Goal: Task Accomplishment & Management: Use online tool/utility

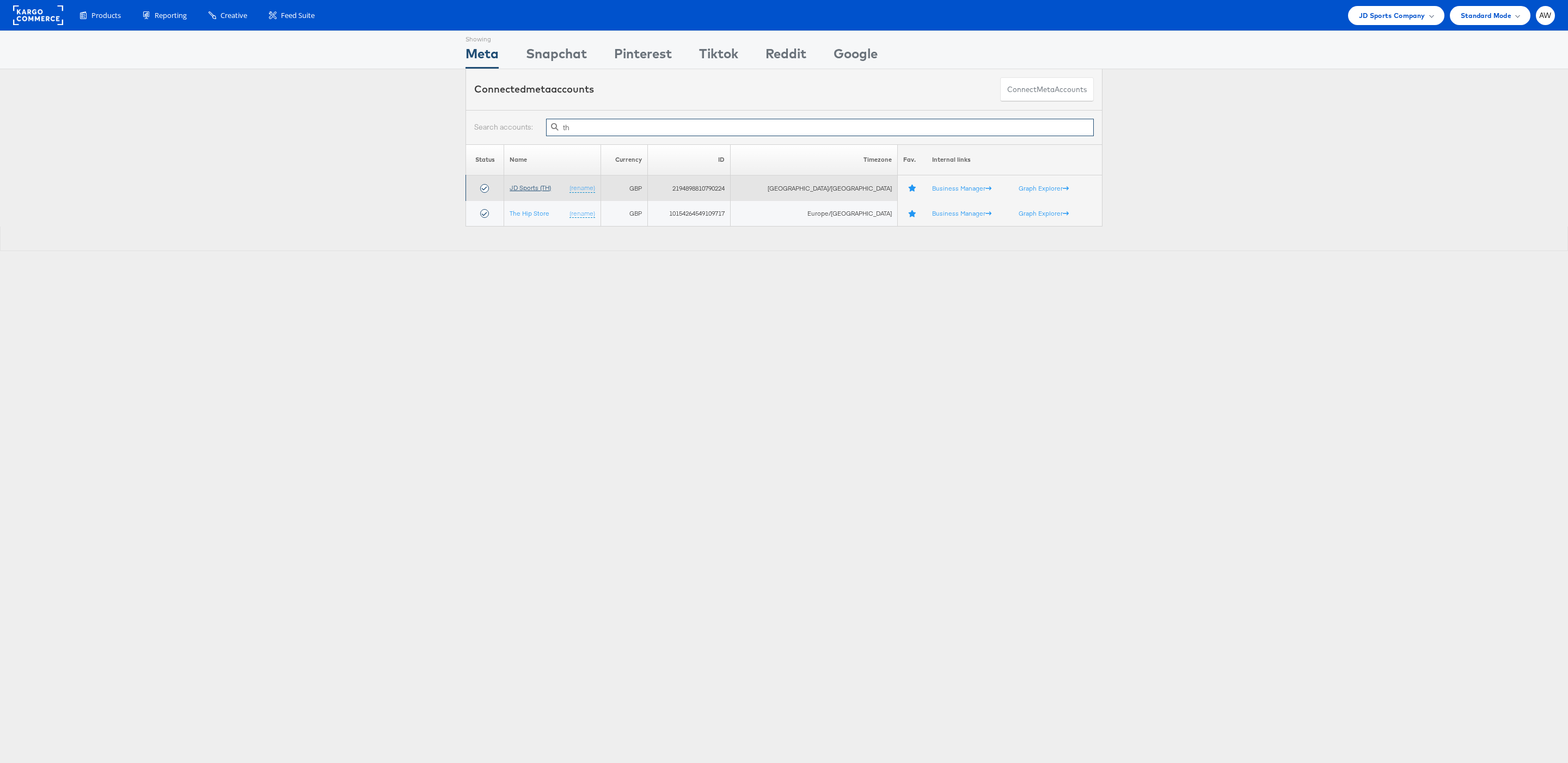
type input "th"
click at [532, 187] on link "JD Sports (TH)" at bounding box center [529, 188] width 41 height 8
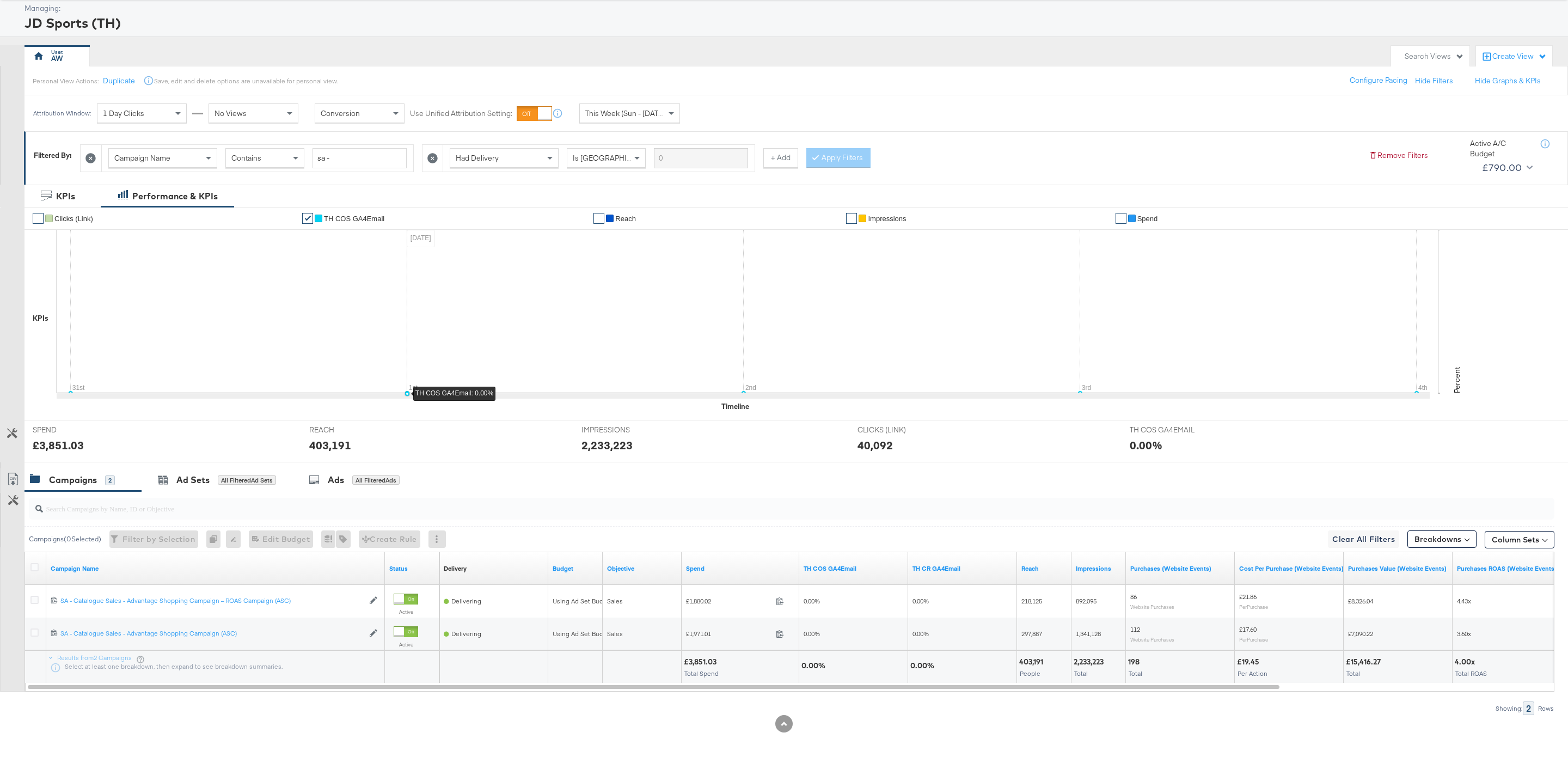
scroll to position [59, 0]
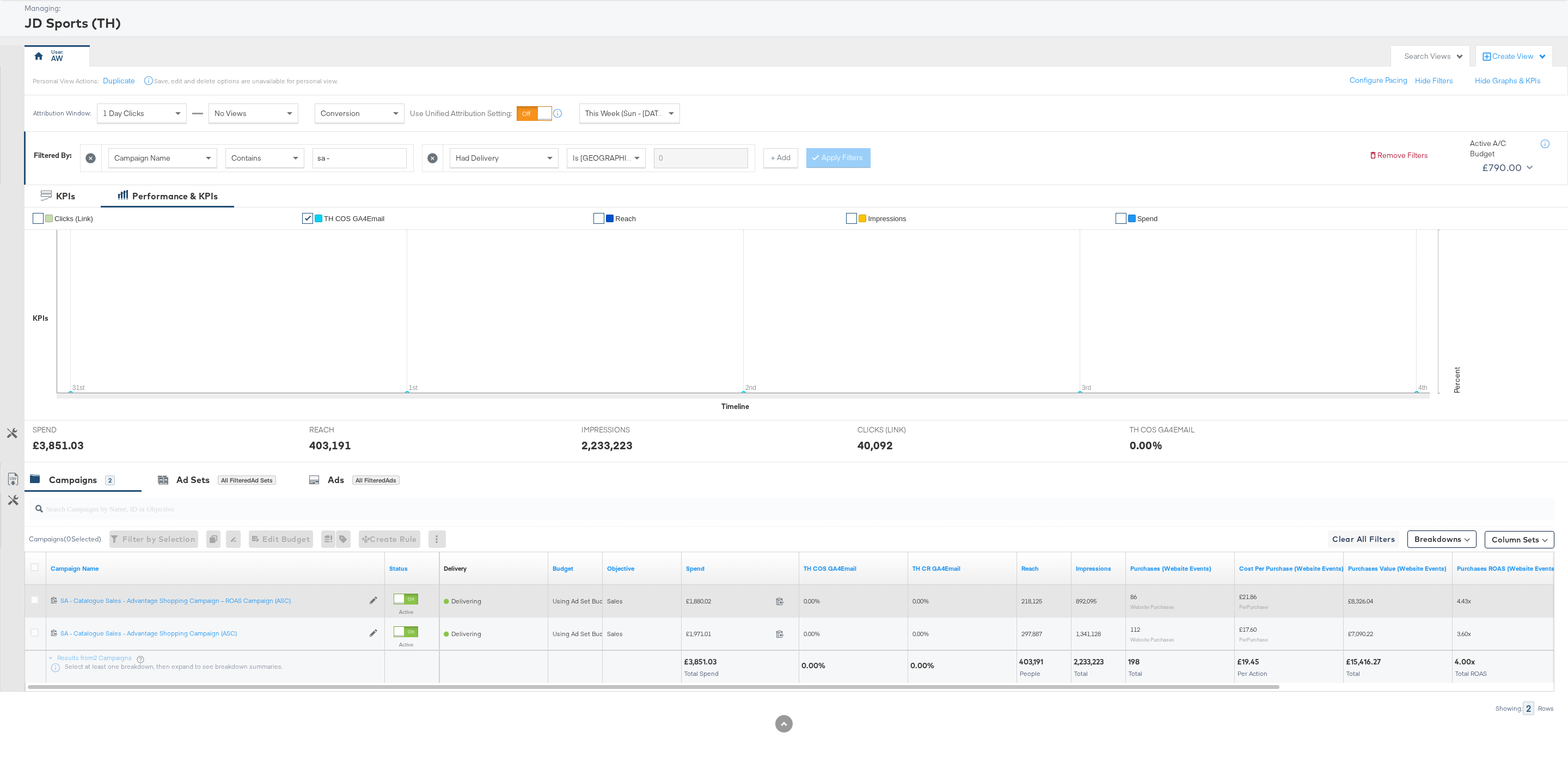
click at [38, 600] on div at bounding box center [36, 601] width 12 height 11
click at [35, 599] on icon at bounding box center [34, 599] width 8 height 8
click at [0, 0] on input "checkbox" at bounding box center [0, 0] width 0 height 0
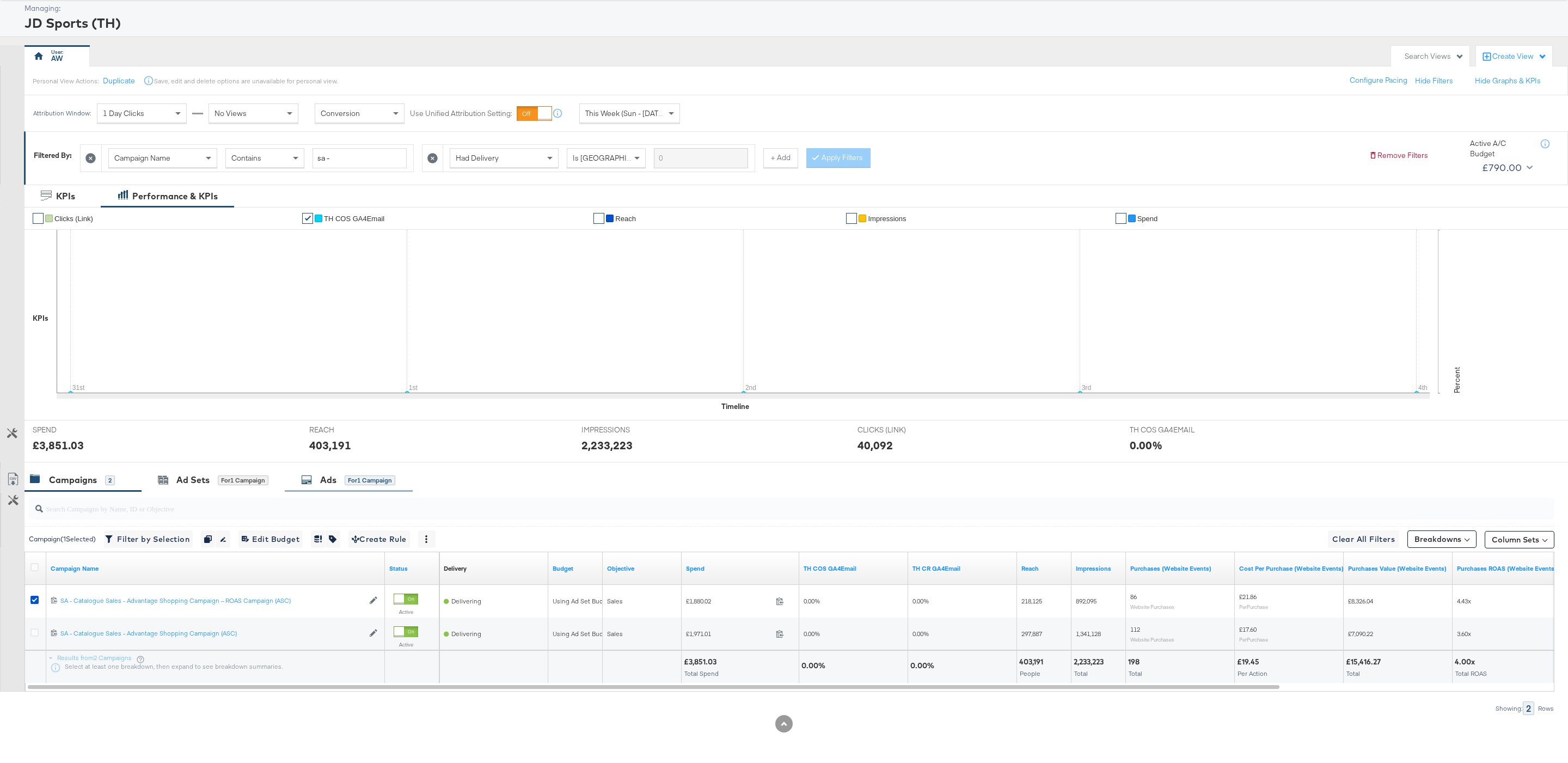
click at [330, 487] on div "Ads for 1 Campaign" at bounding box center [348, 480] width 128 height 24
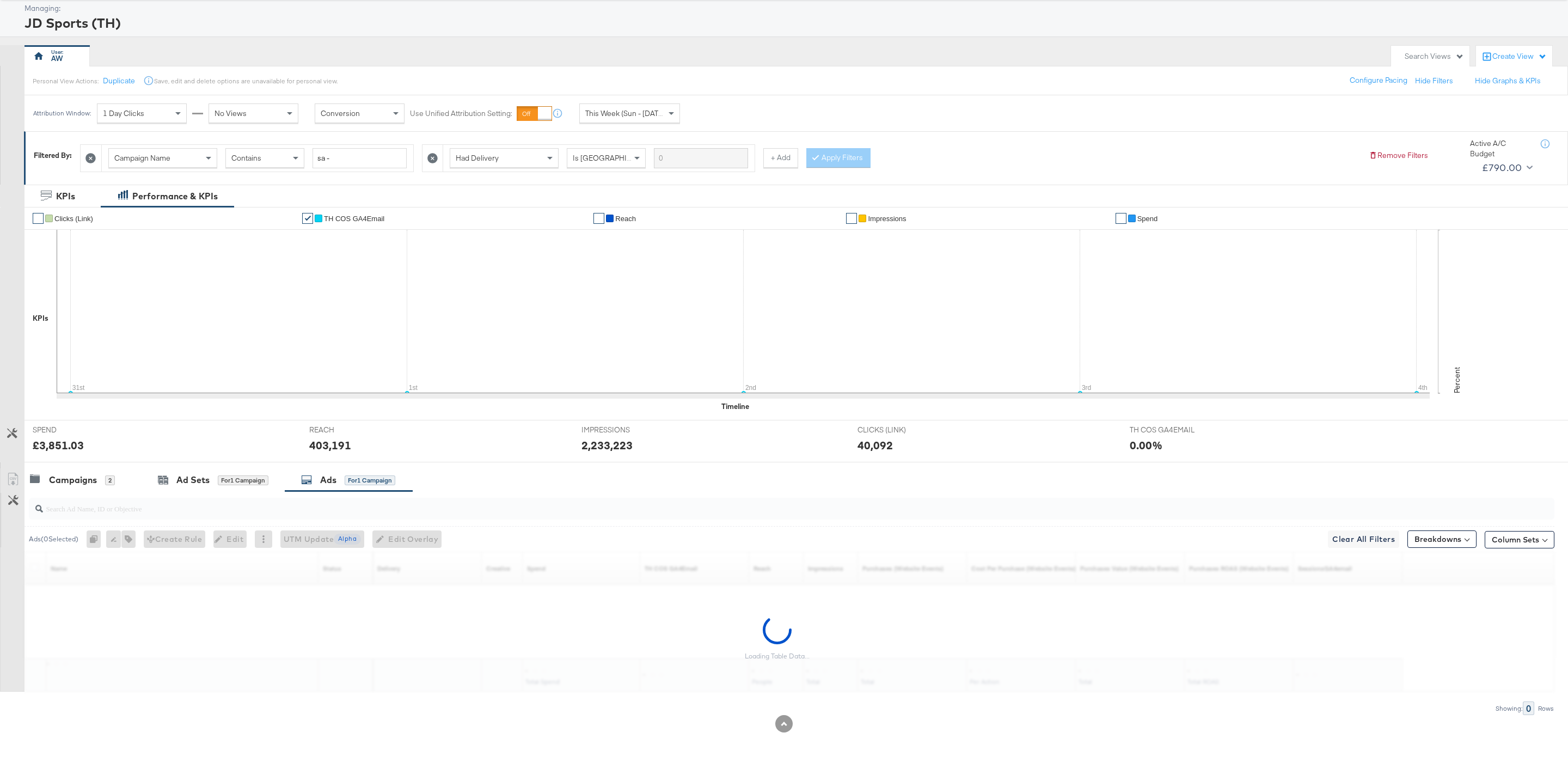
click at [343, 507] on input "search" at bounding box center [726, 503] width 1367 height 21
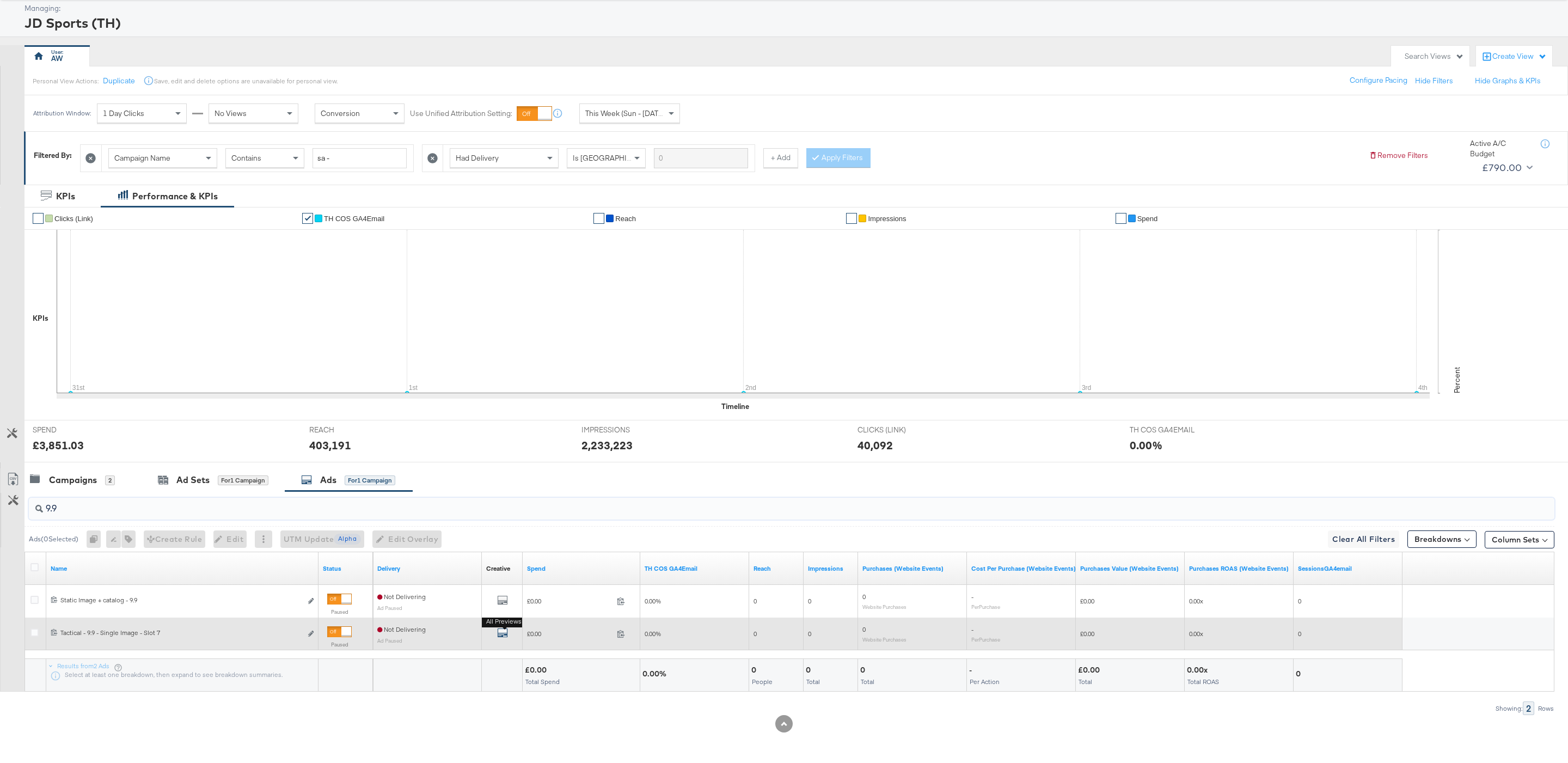
type input "9.9"
click at [507, 628] on icon "default" at bounding box center [503, 633] width 11 height 11
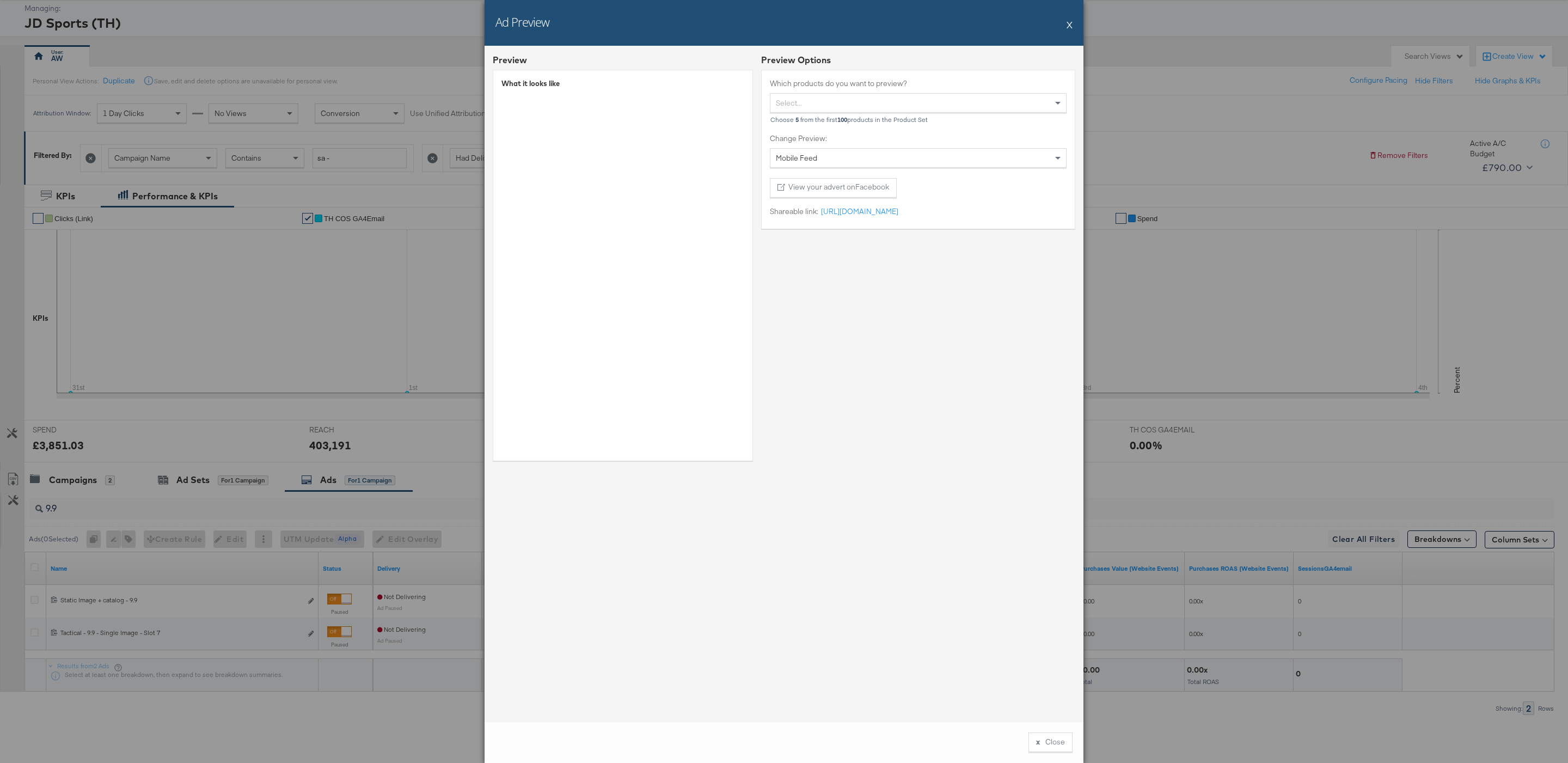
click at [1072, 27] on button "X" at bounding box center [1069, 25] width 6 height 22
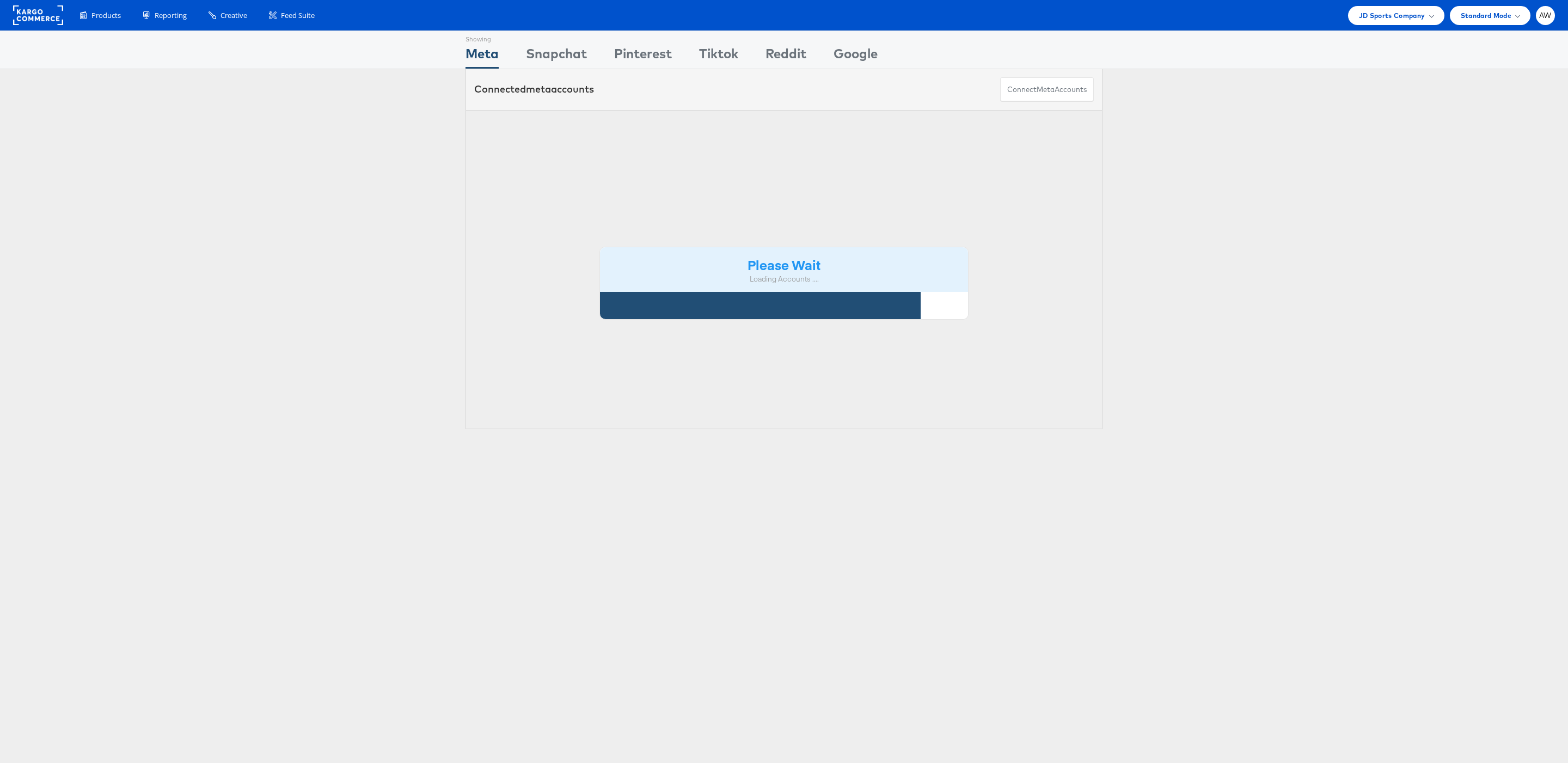
click at [799, 145] on div "Please Wait Loading Accounts ...." at bounding box center [784, 270] width 637 height 320
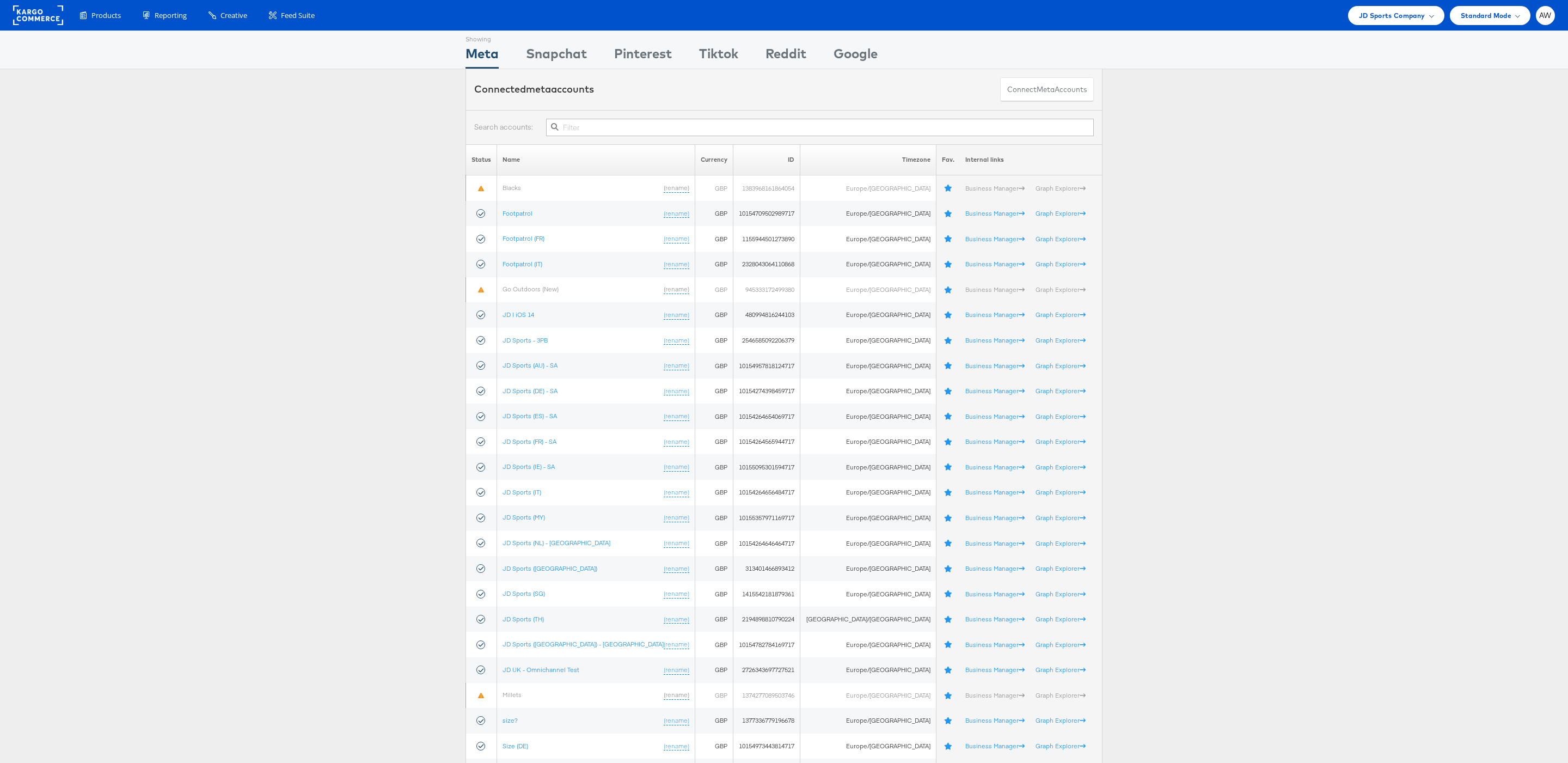
click at [749, 134] on input "text" at bounding box center [819, 127] width 548 height 17
click at [1394, 15] on span "JD Sports Company" at bounding box center [1392, 16] width 67 height 12
click at [1317, 184] on link "[PERSON_NAME]" at bounding box center [1365, 185] width 140 height 11
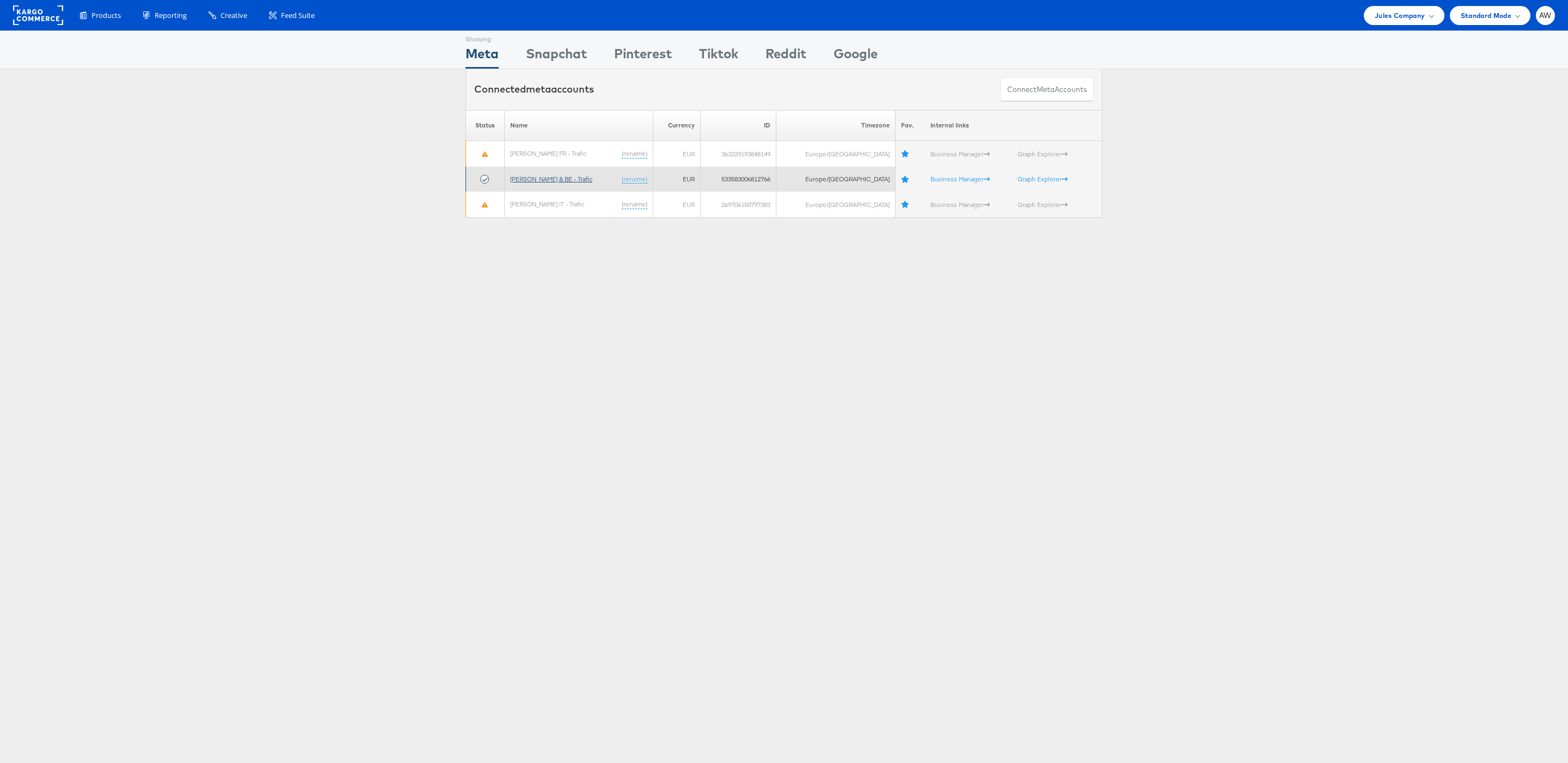
click at [537, 181] on link "[PERSON_NAME] & BE - Trafic" at bounding box center [551, 178] width 82 height 8
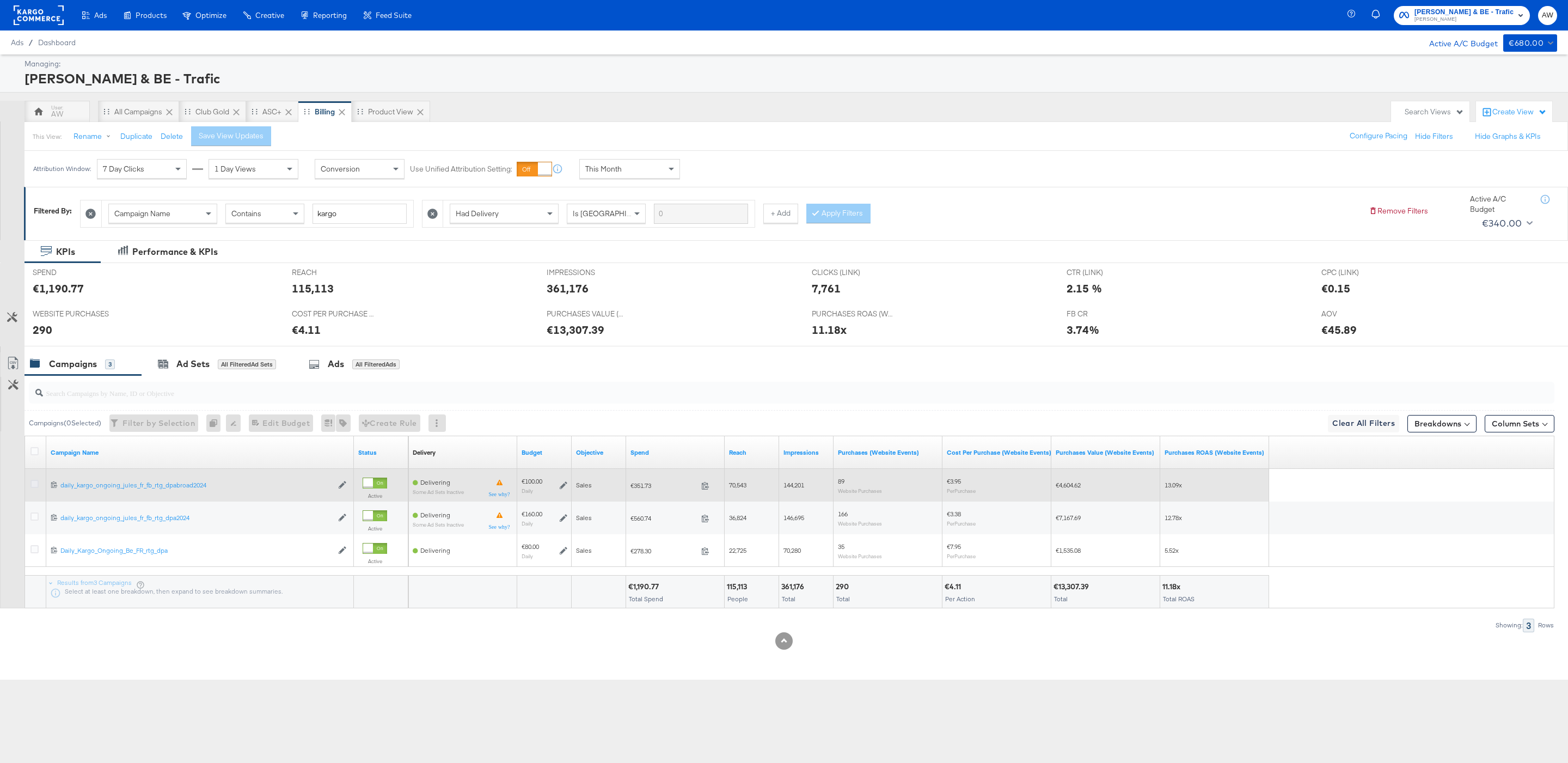
click at [32, 488] on icon at bounding box center [34, 484] width 8 height 8
click at [0, 0] on input "checkbox" at bounding box center [0, 0] width 0 height 0
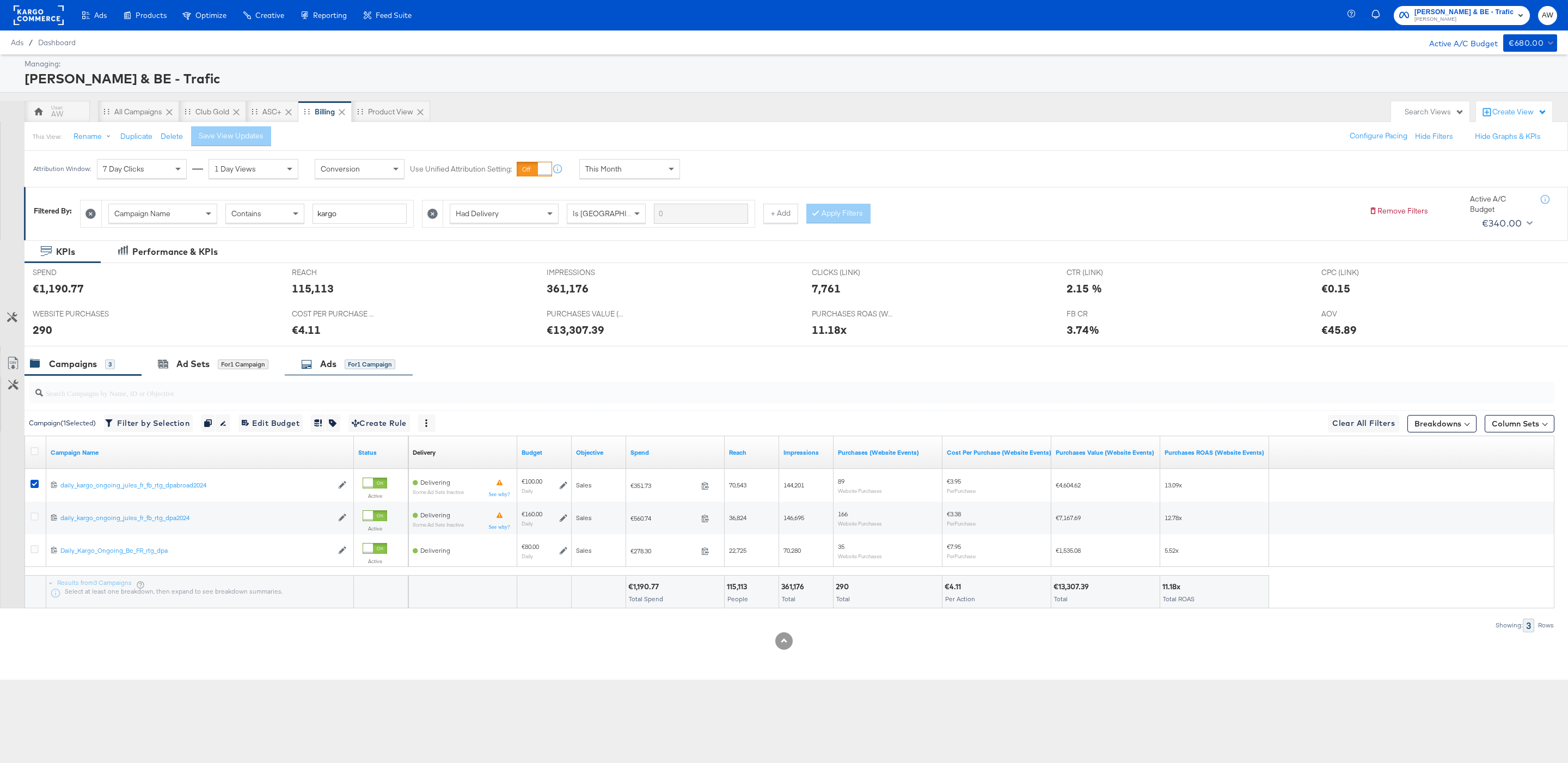
click at [341, 370] on div "Ads for 1 Campaign" at bounding box center [347, 364] width 94 height 13
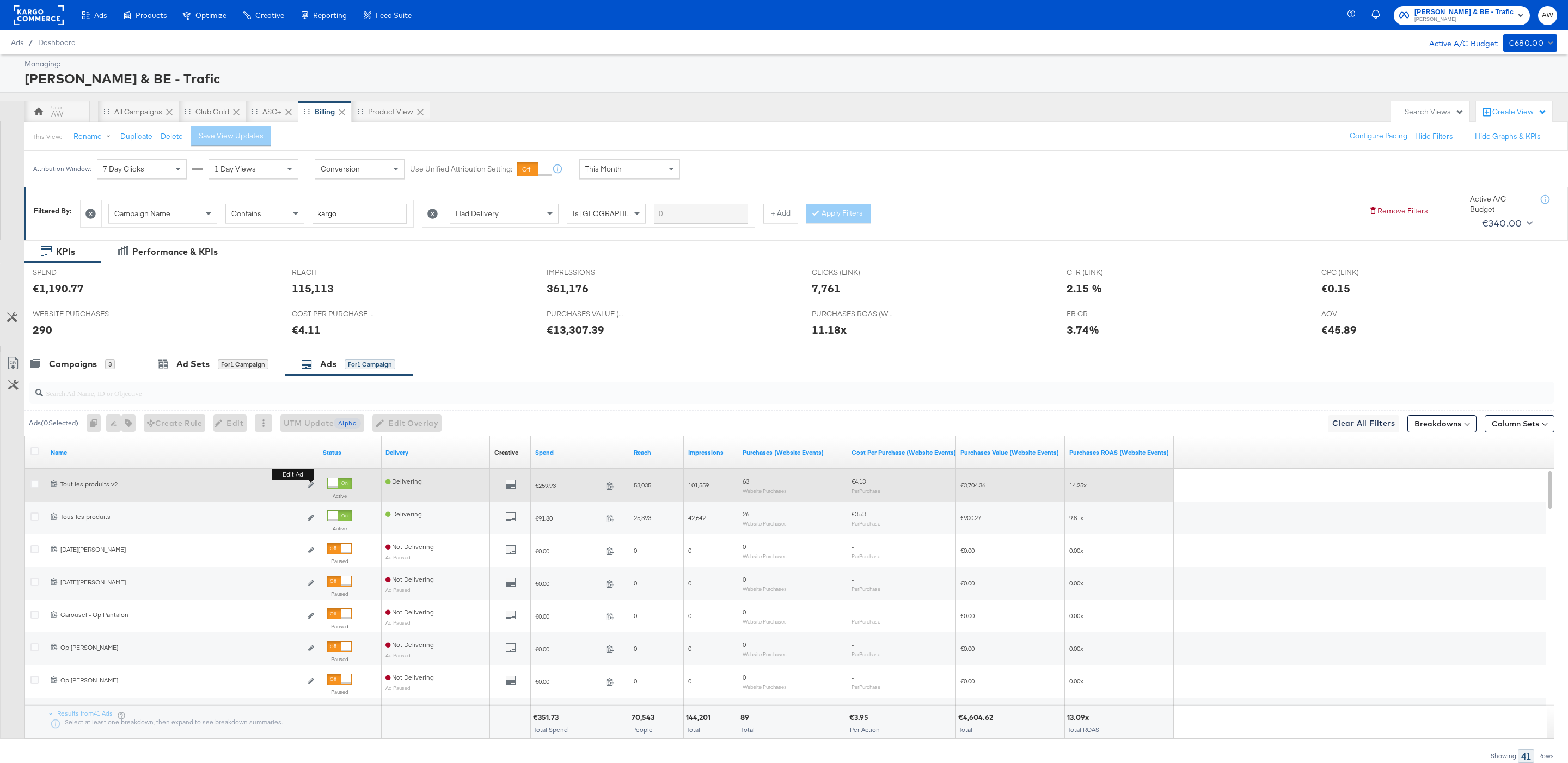
click at [307, 487] on button "Edit ad" at bounding box center [310, 486] width 6 height 12
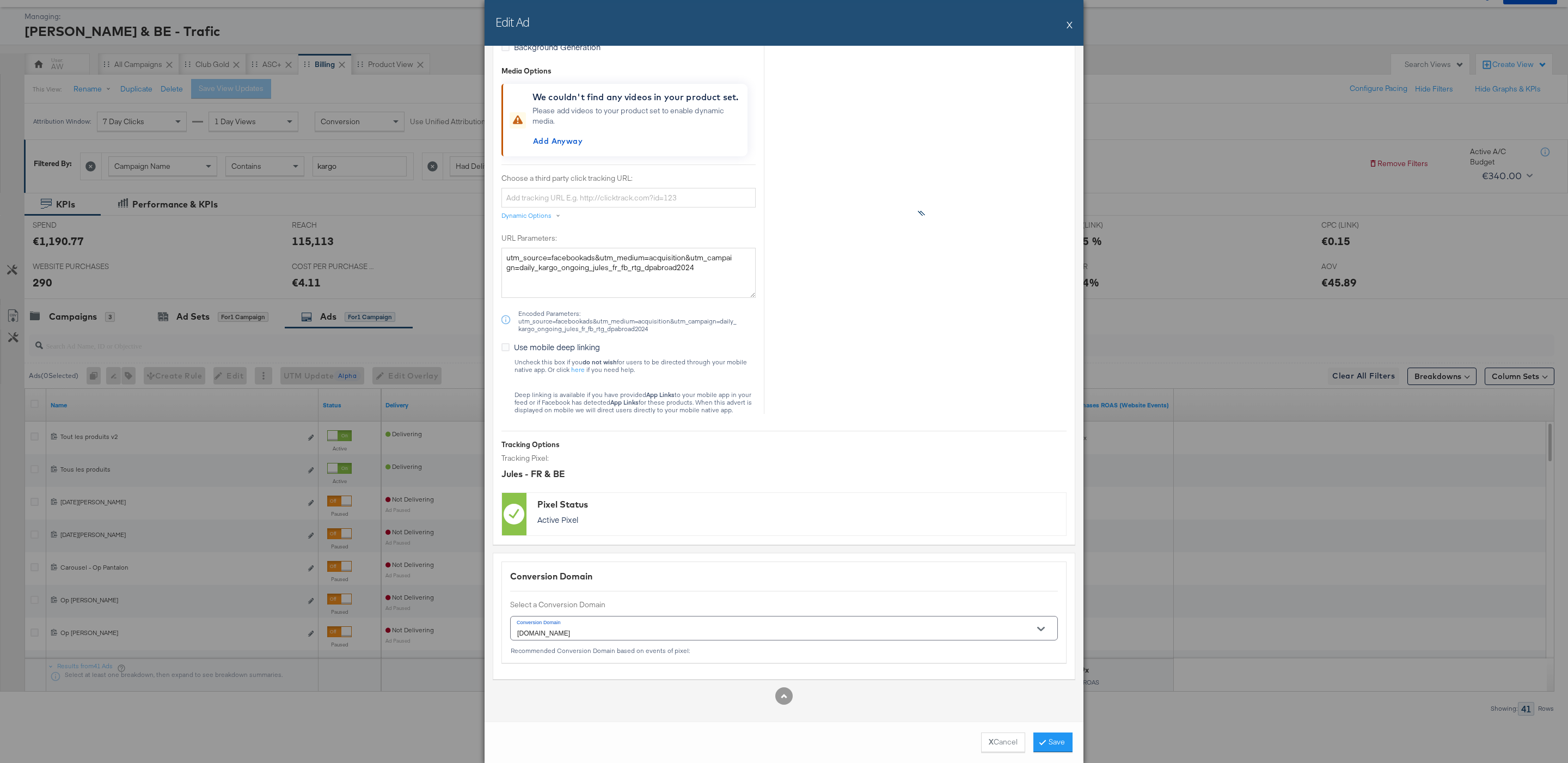
scroll to position [39, 0]
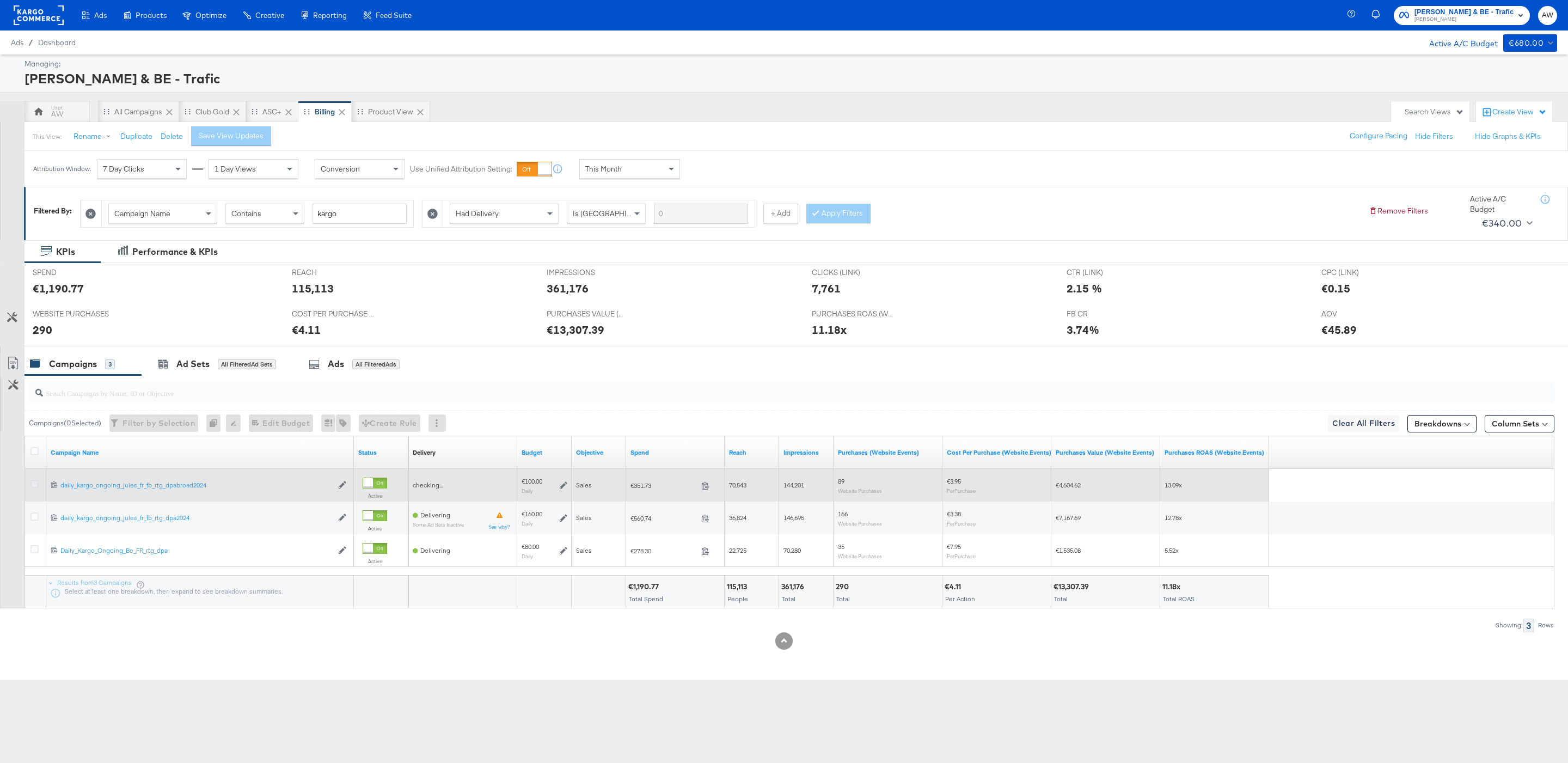
click at [35, 486] on icon at bounding box center [34, 484] width 8 height 8
click at [0, 0] on input "checkbox" at bounding box center [0, 0] width 0 height 0
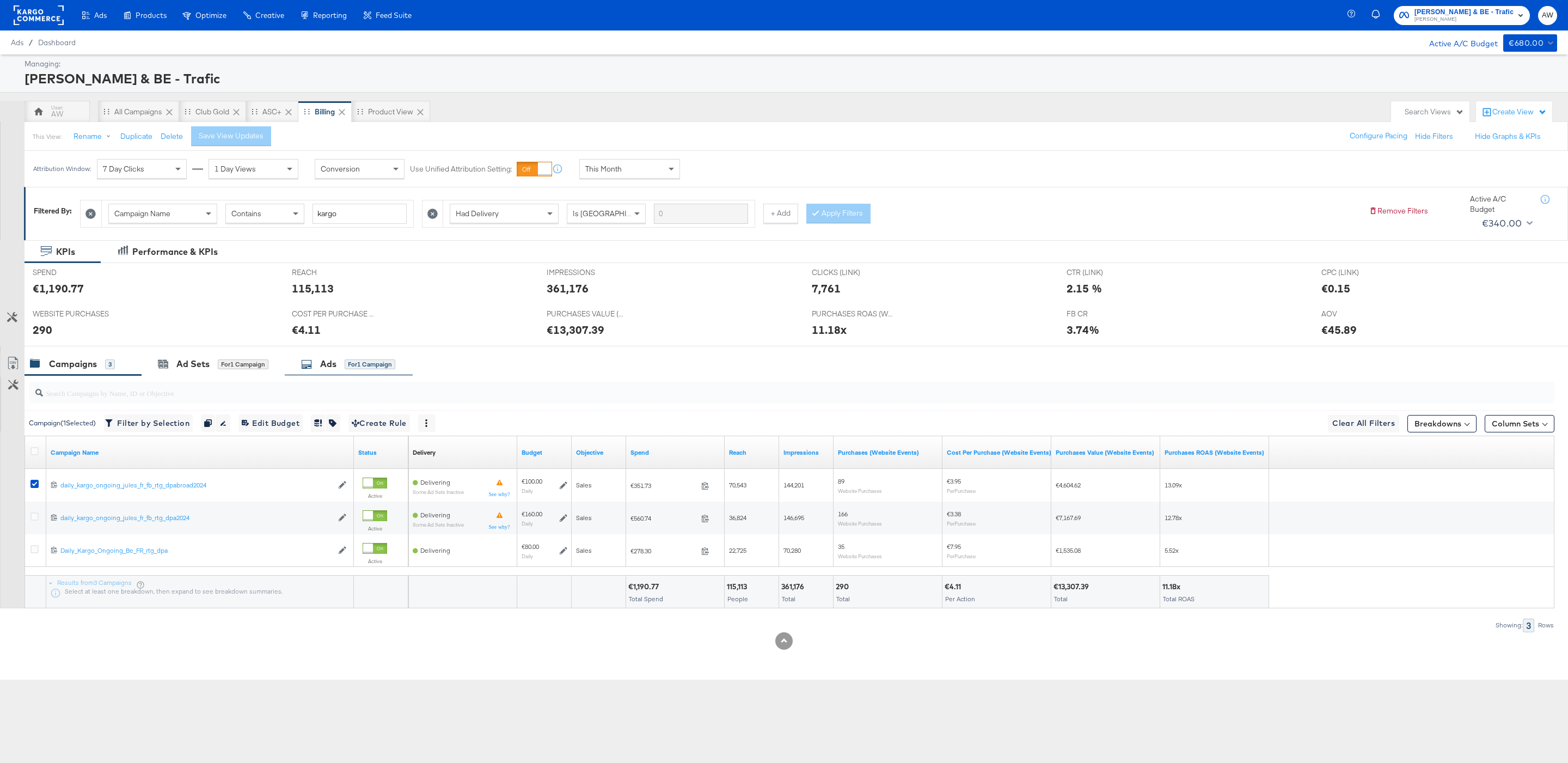
click at [312, 376] on div "Ads for 1 Campaign" at bounding box center [348, 364] width 128 height 24
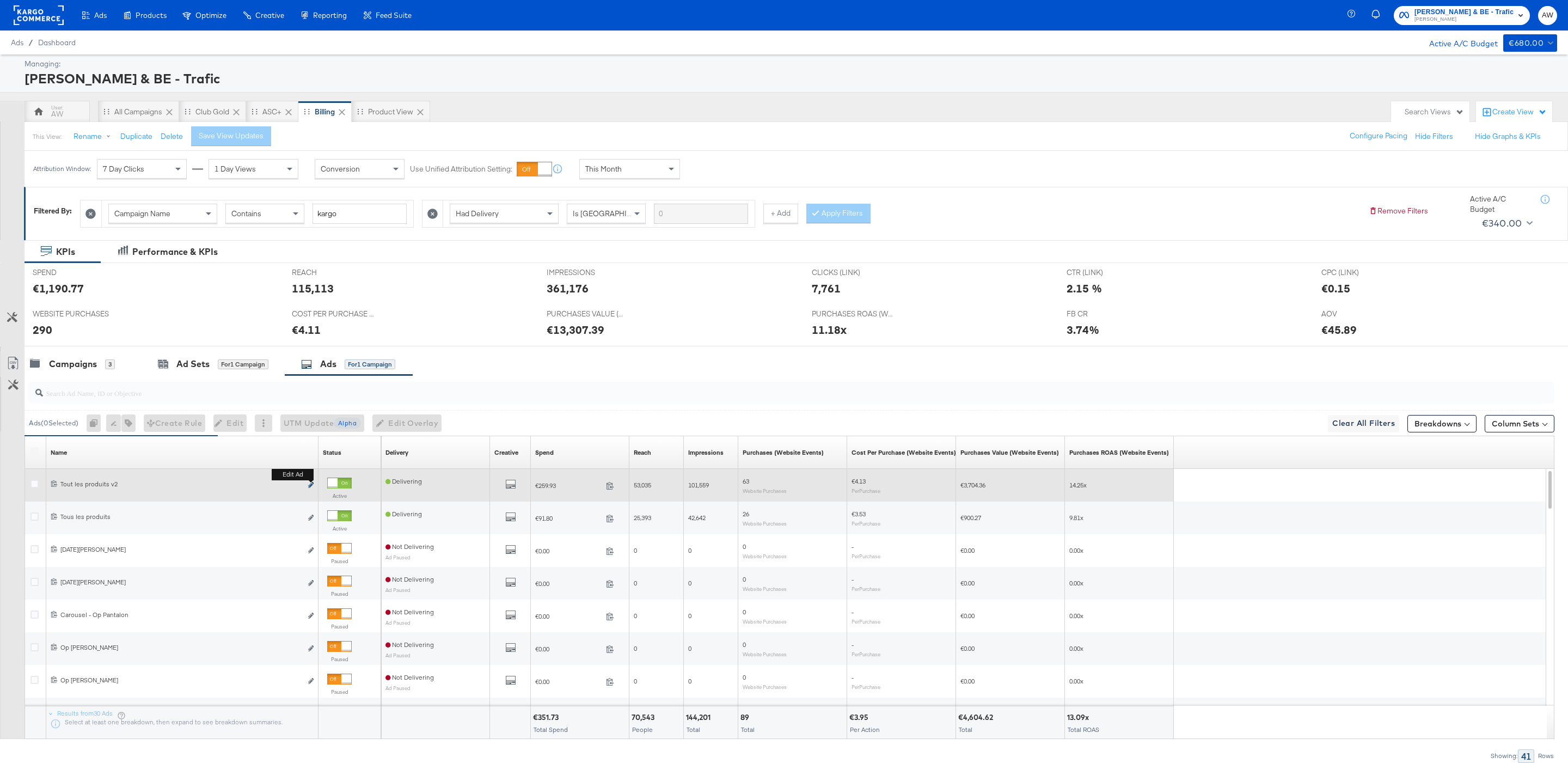
click at [313, 486] on icon "link" at bounding box center [311, 485] width 5 height 6
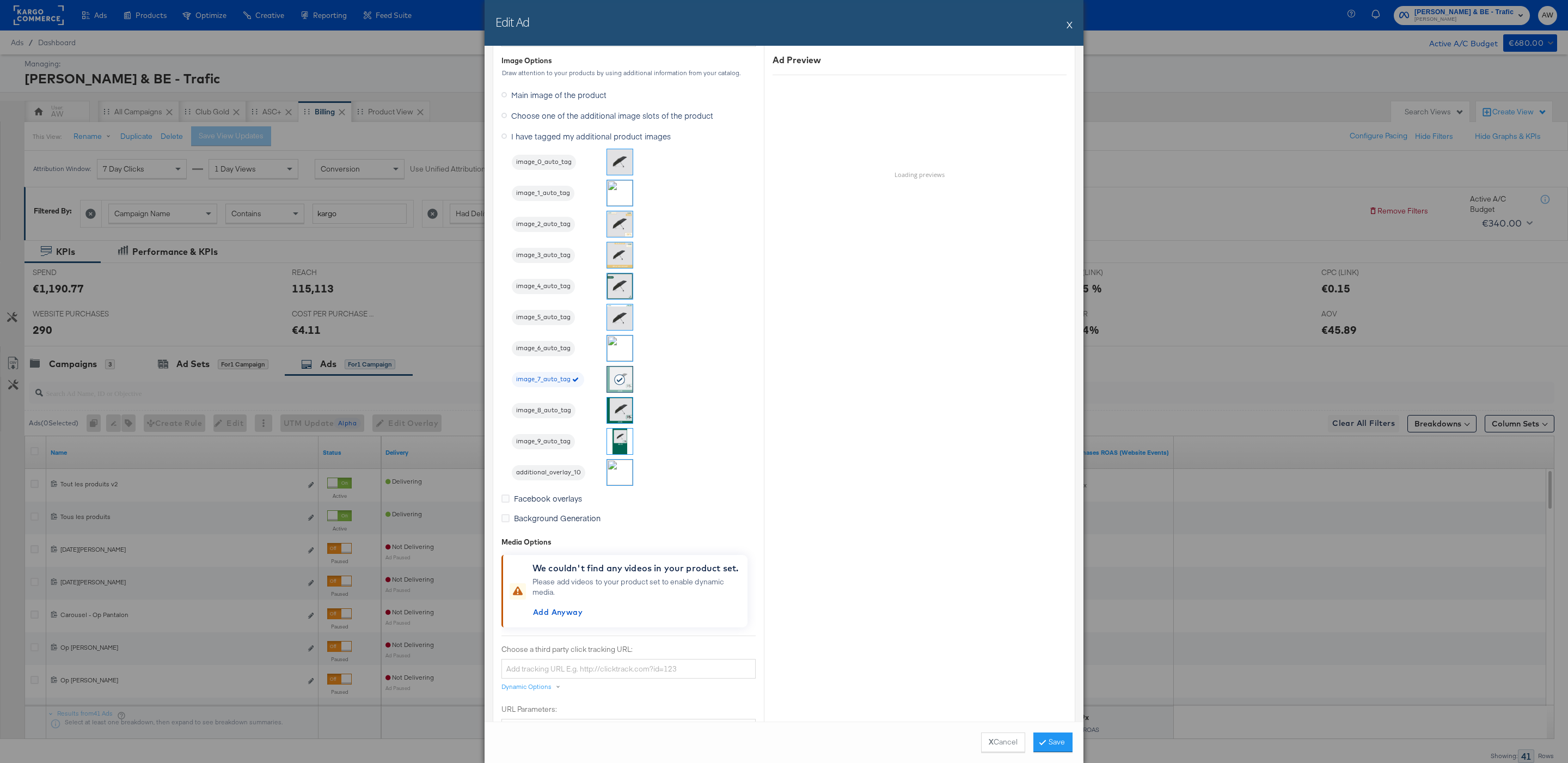
scroll to position [932, 0]
